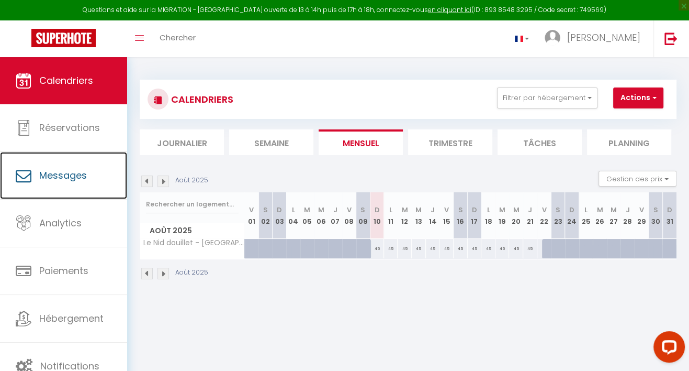
click at [83, 177] on span "Messages" at bounding box center [63, 175] width 48 height 13
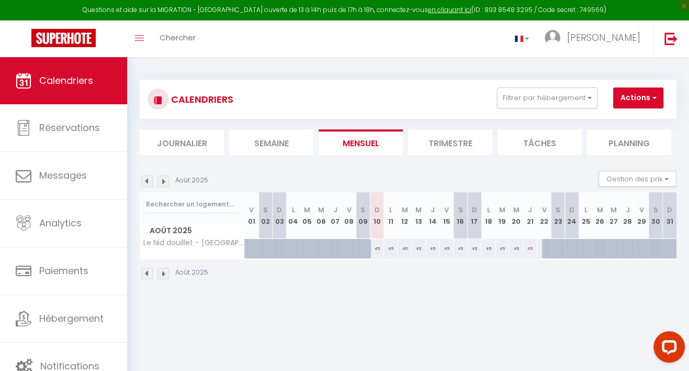
select select "message"
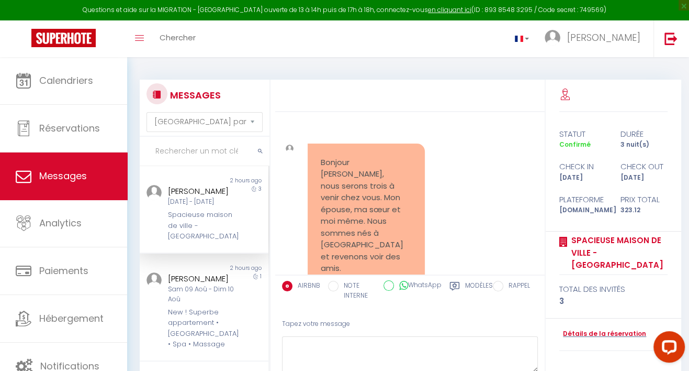
scroll to position [1226, 0]
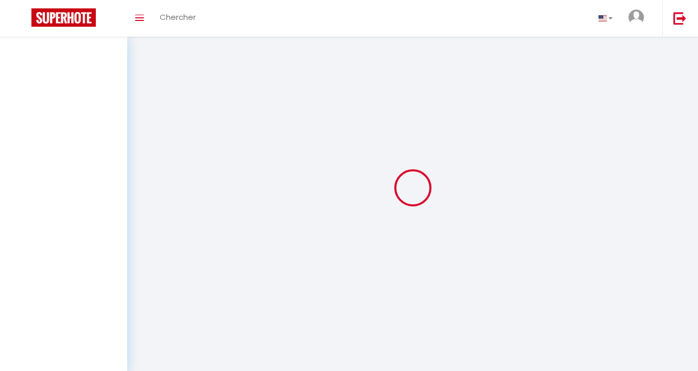
select select "message"
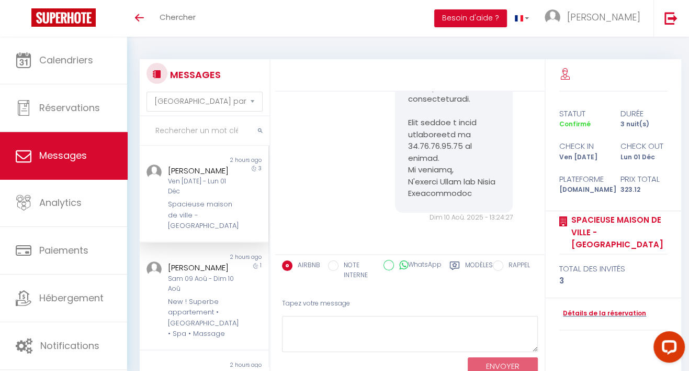
click at [234, 131] on input "text" at bounding box center [205, 130] width 130 height 29
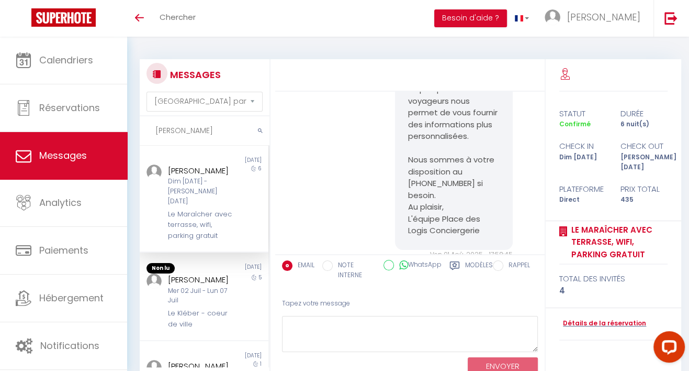
scroll to position [2431, 0]
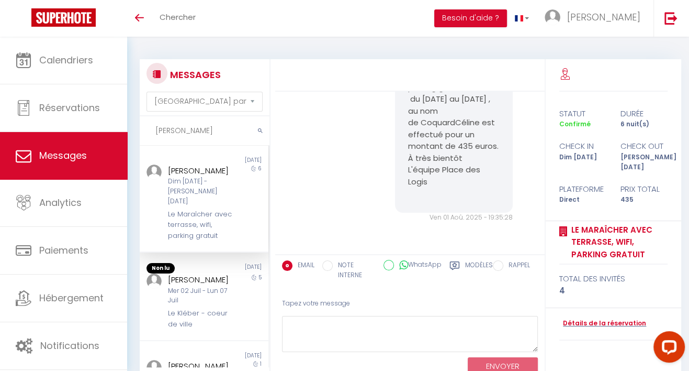
type input "lina"
click at [261, 131] on icon "submit" at bounding box center [260, 131] width 5 height 6
click at [258, 131] on icon "submit" at bounding box center [260, 131] width 5 height 6
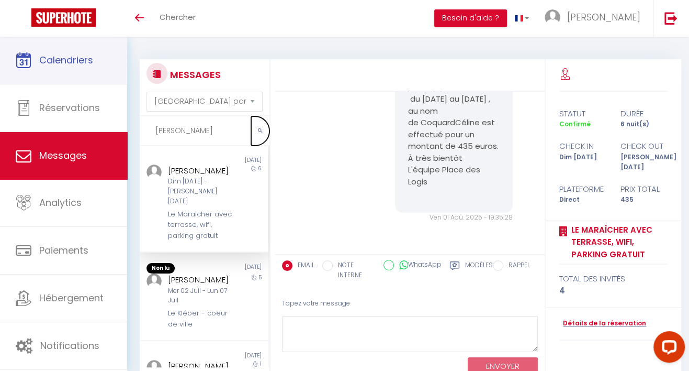
click at [45, 61] on span "Calendriers" at bounding box center [66, 59] width 54 height 13
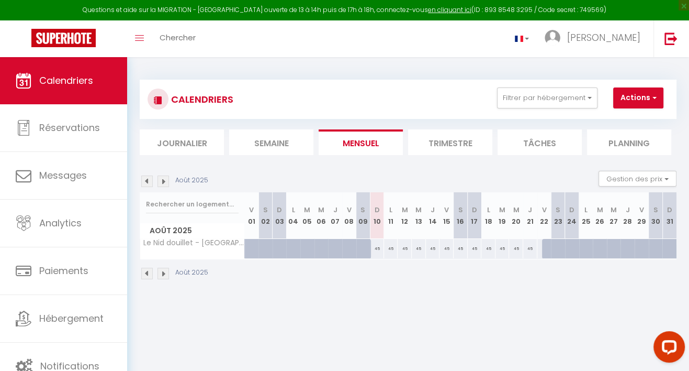
click at [187, 142] on li "Journalier" at bounding box center [182, 142] width 84 height 26
